Goal: Check status

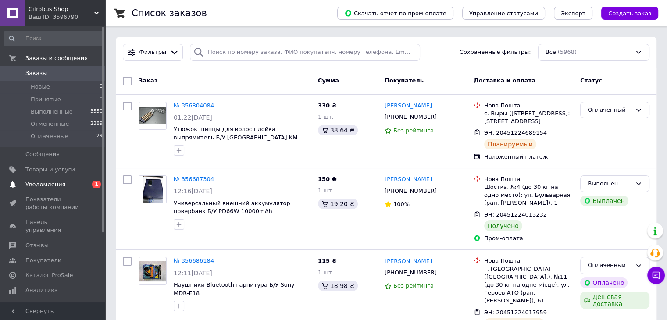
click at [39, 186] on span "Уведомления" at bounding box center [45, 185] width 40 height 8
